Goal: Information Seeking & Learning: Stay updated

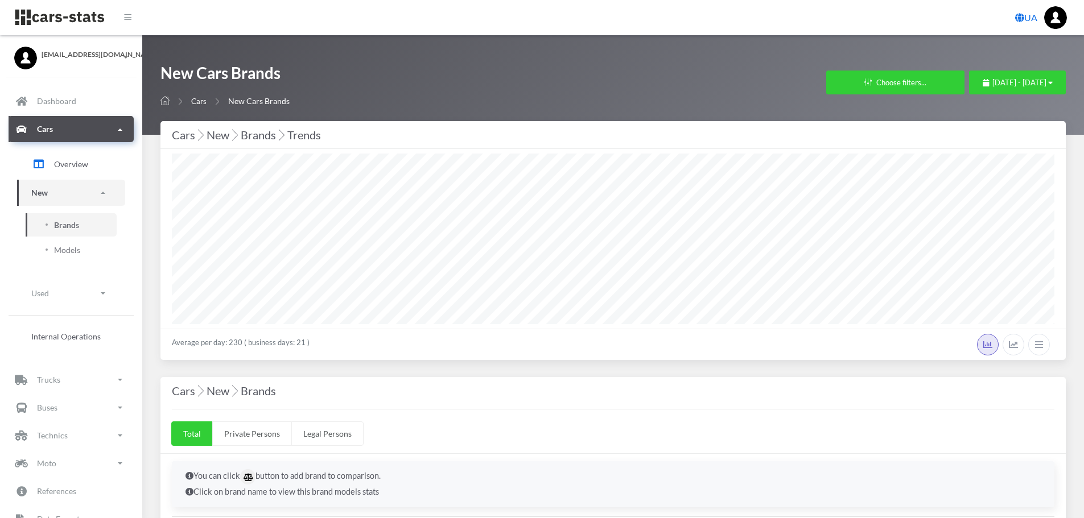
select select "25"
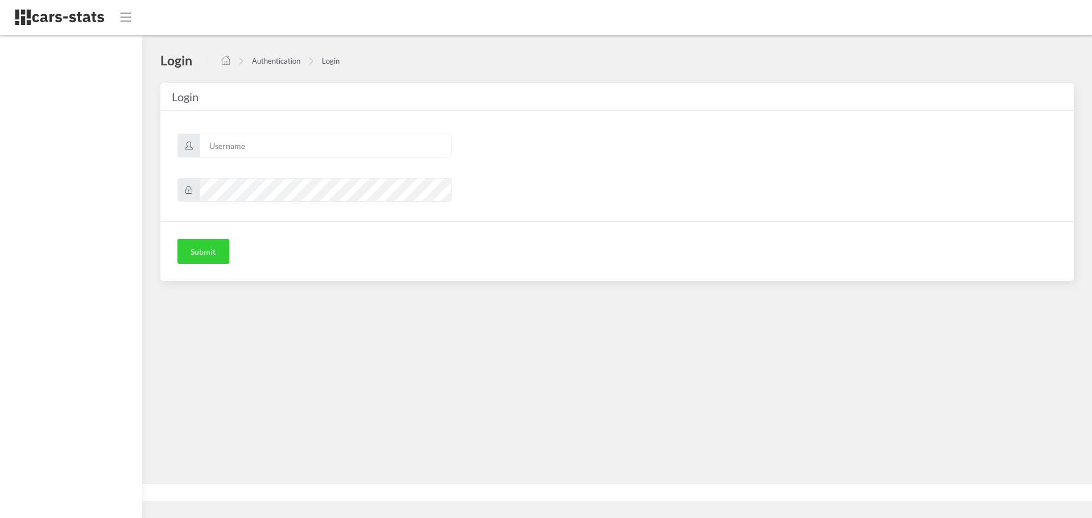
scroll to position [9, 9]
type input "mazda"
click at [191, 245] on button "Submit" at bounding box center [204, 251] width 52 height 25
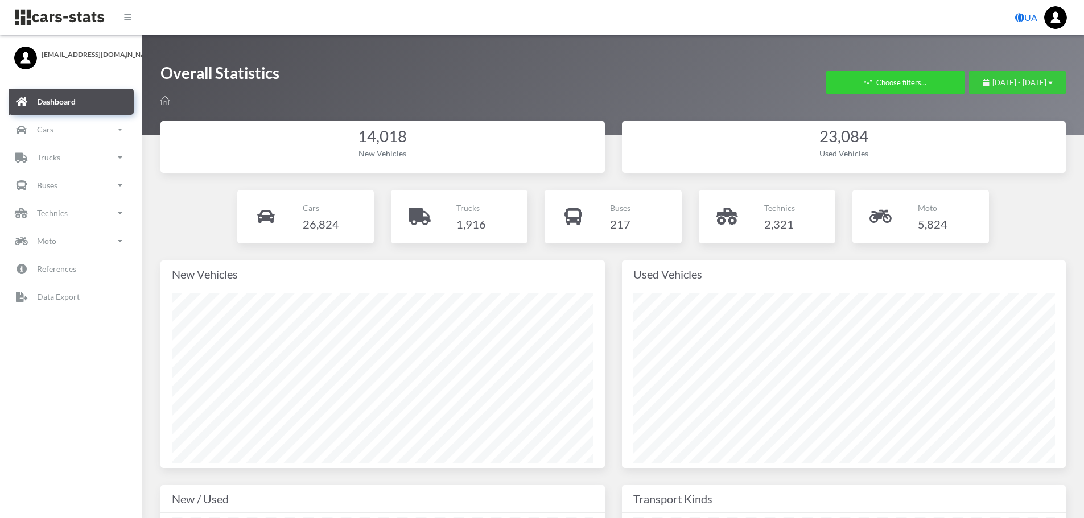
click at [1004, 75] on button "July 27, 2025 - August 26, 2025" at bounding box center [1017, 83] width 97 height 24
click at [1004, 80] on span "July 27, 2025 - August 26, 2025" at bounding box center [1019, 82] width 54 height 9
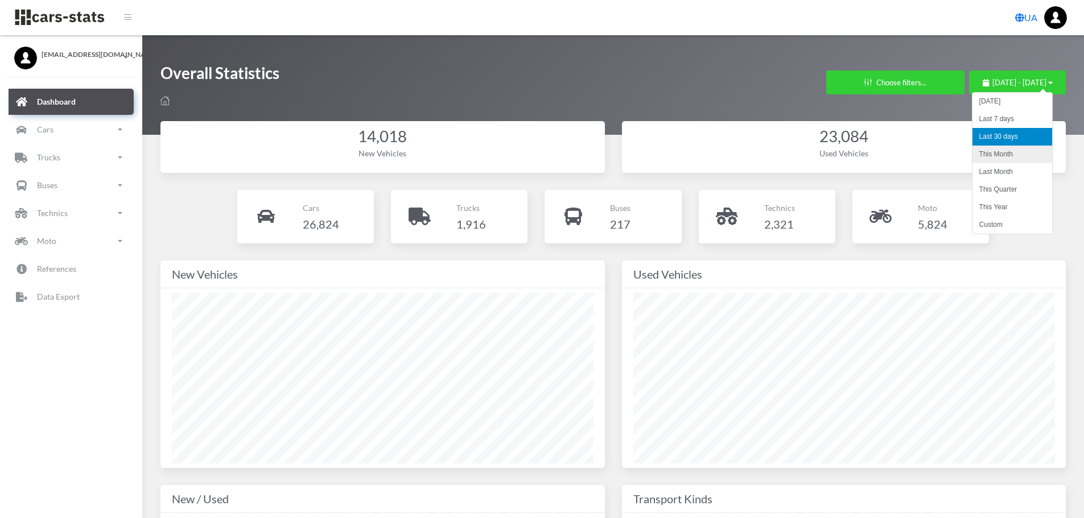
click at [1003, 150] on li "This Month" at bounding box center [1012, 155] width 80 height 18
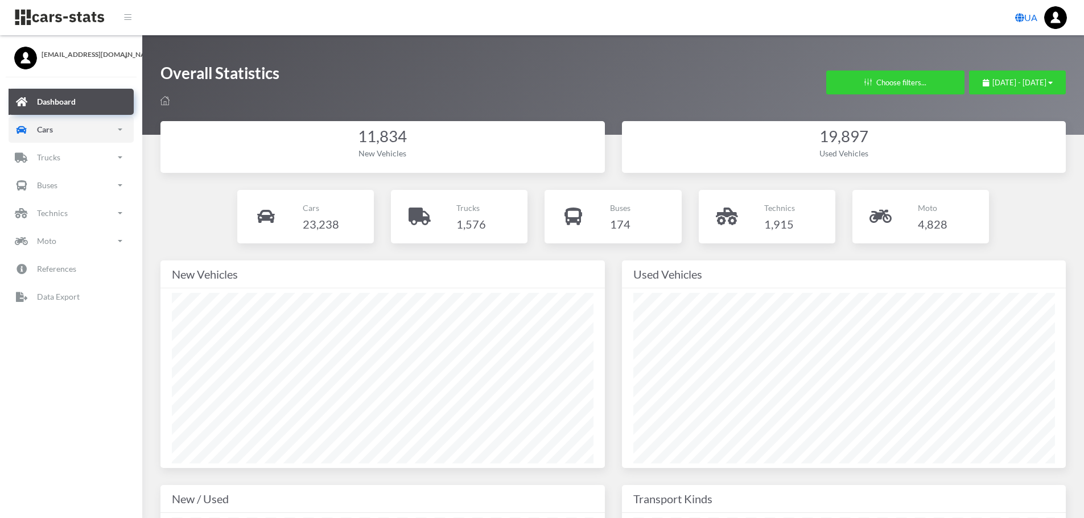
click at [55, 135] on link "Cars" at bounding box center [71, 130] width 125 height 26
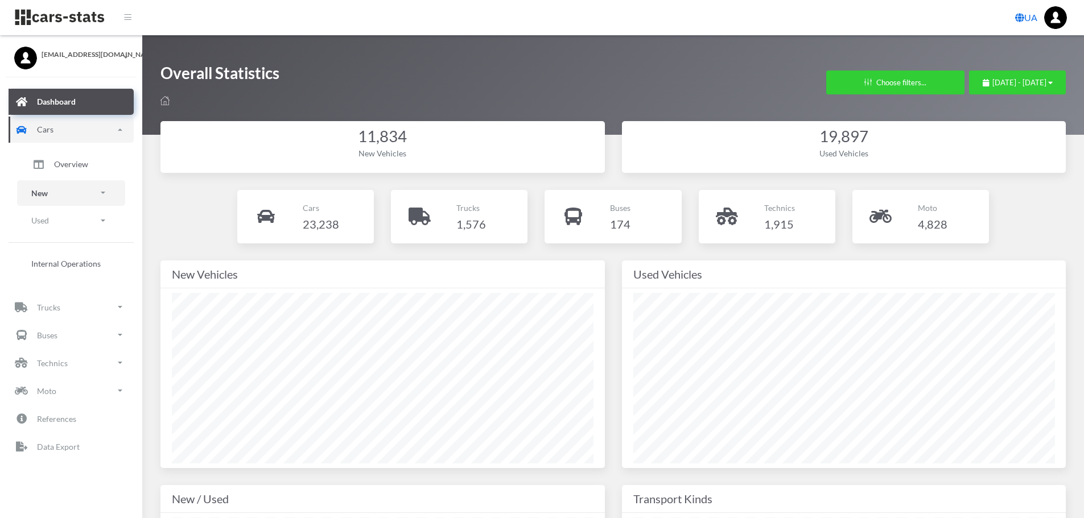
click at [57, 187] on link "New" at bounding box center [71, 193] width 108 height 26
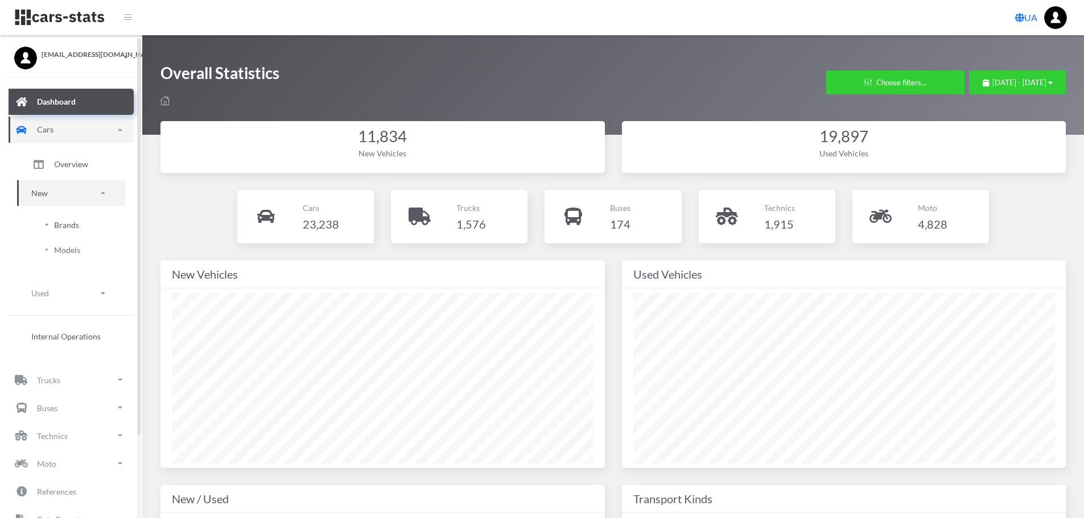
click at [75, 221] on span "Brands" at bounding box center [66, 225] width 25 height 12
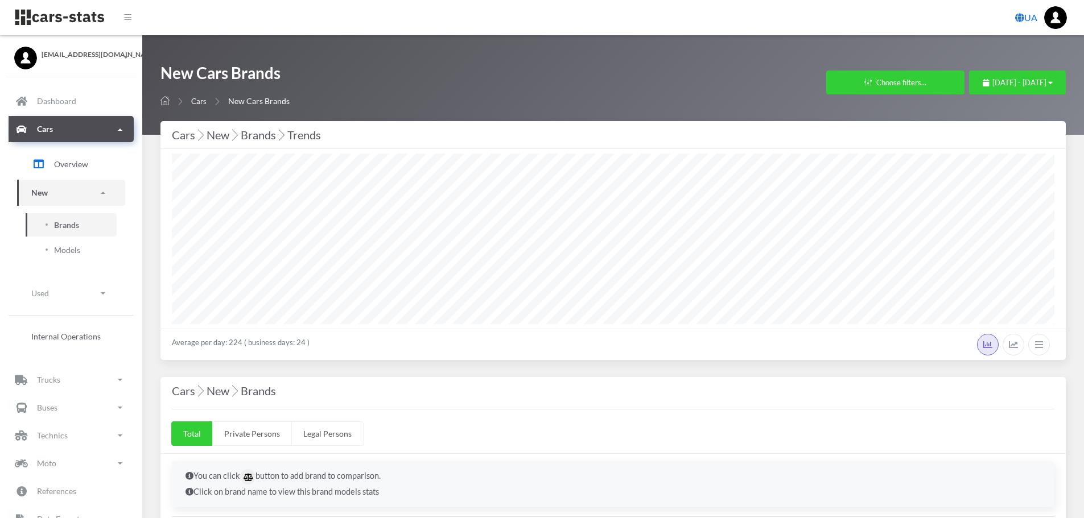
select select "25"
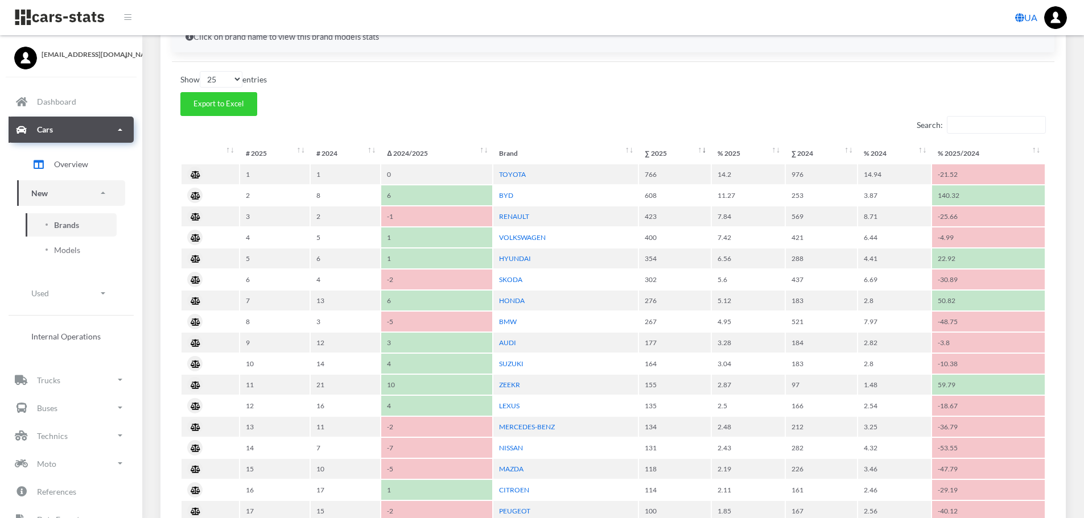
scroll to position [398, 0]
